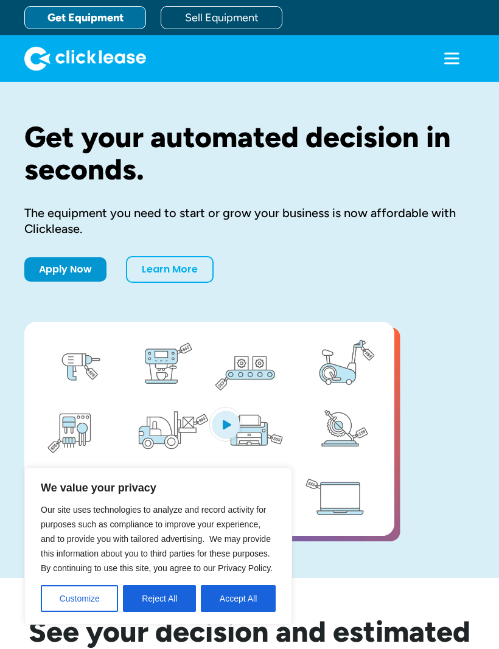
click at [50, 268] on link "Apply Now" at bounding box center [65, 269] width 82 height 24
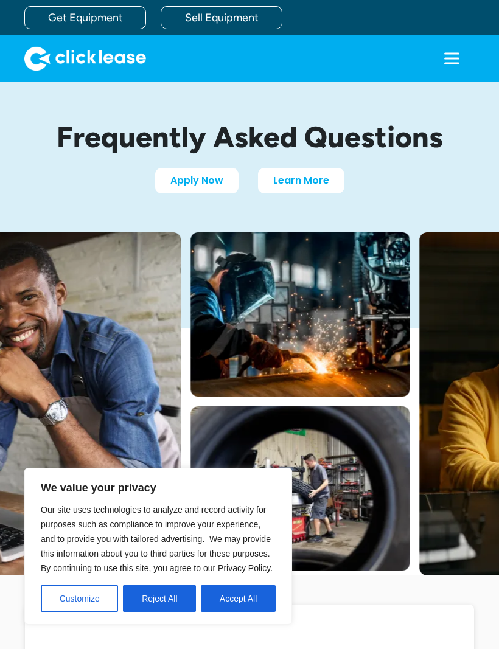
click at [444, 58] on icon "menu" at bounding box center [451, 58] width 15 height 2
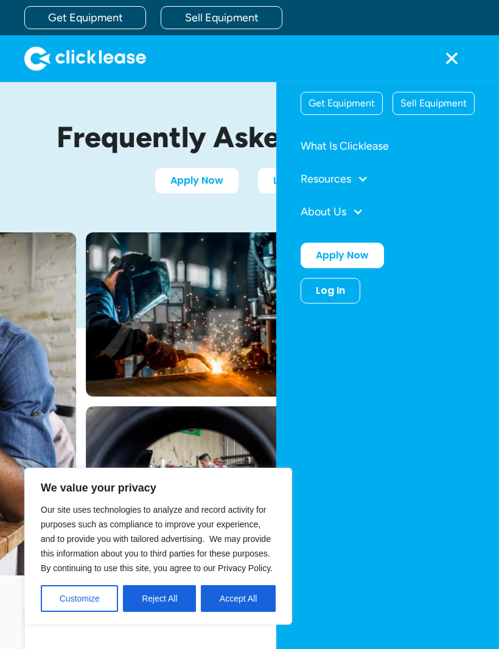
click at [368, 181] on div at bounding box center [362, 178] width 11 height 11
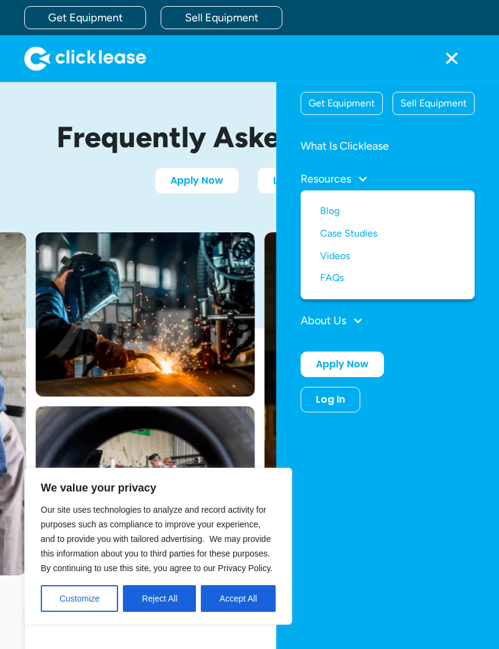
click at [368, 175] on div at bounding box center [362, 178] width 11 height 11
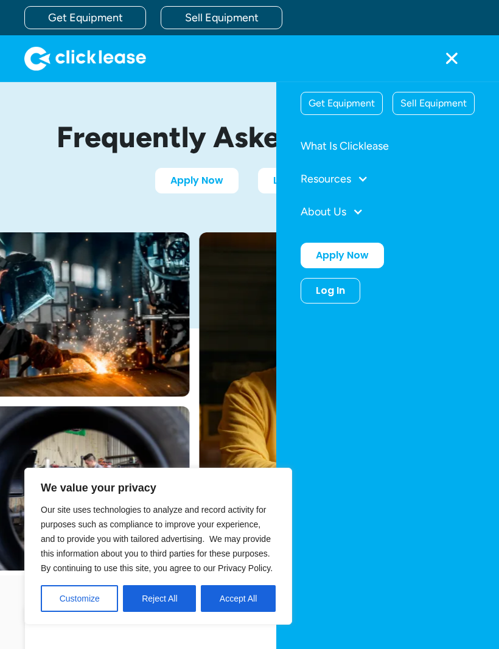
click at [353, 99] on div "Get Equipment" at bounding box center [341, 103] width 81 height 22
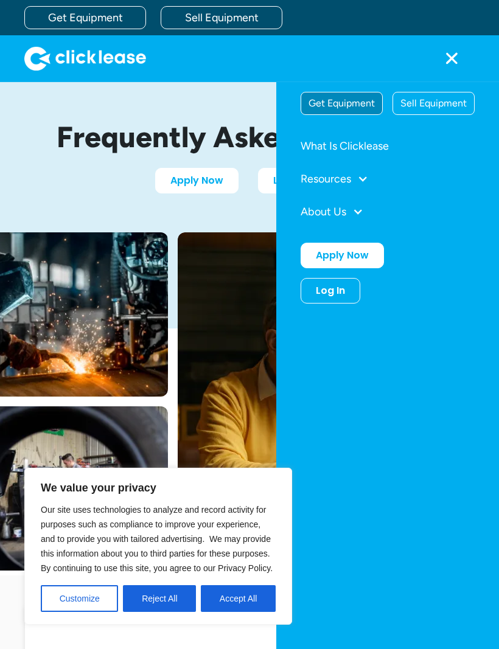
click at [167, 594] on button "Reject All" at bounding box center [159, 598] width 73 height 27
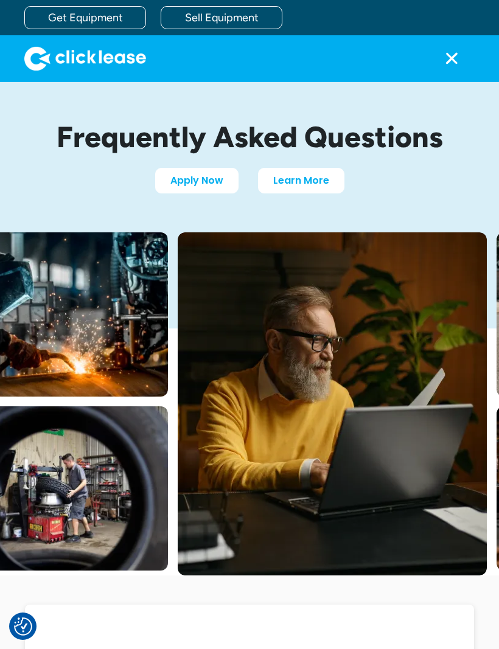
click at [49, 21] on link "Get Equipment" at bounding box center [85, 17] width 122 height 23
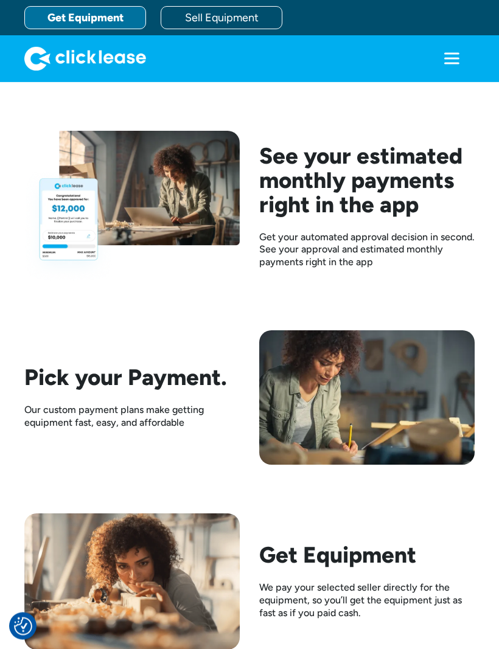
scroll to position [1689, 0]
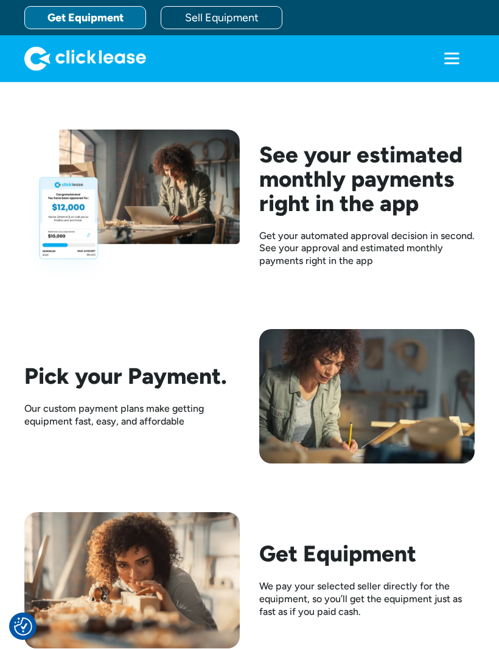
click at [63, 244] on img at bounding box center [131, 205] width 215 height 150
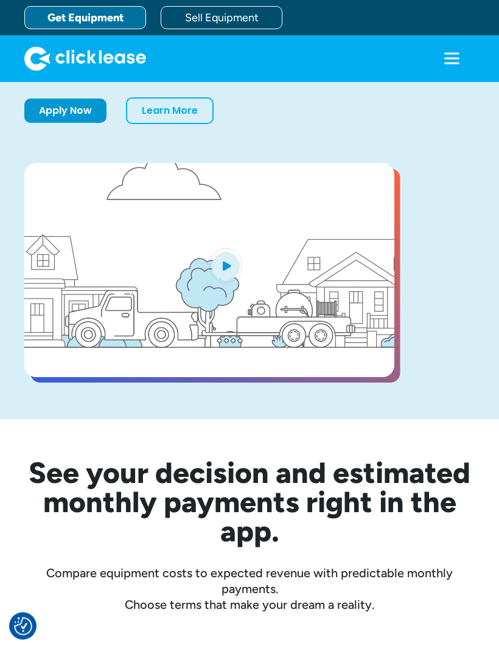
scroll to position [0, 0]
